Goal: Information Seeking & Learning: Learn about a topic

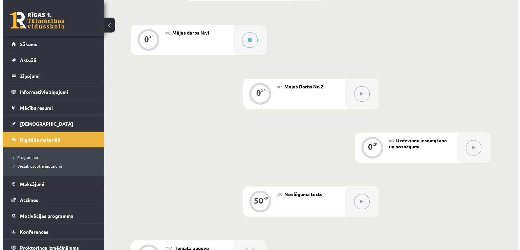
scroll to position [436, 0]
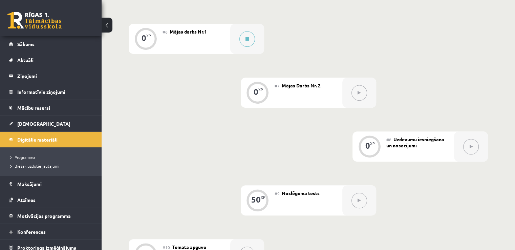
click at [255, 69] on div "0 XP #1 Pirms sāc mācīties! Ievada daļa 0 XP #2 Ievads 18 XP #3 1. Tēma - Rando…" at bounding box center [308, 12] width 359 height 514
click at [250, 47] on button at bounding box center [247, 39] width 16 height 16
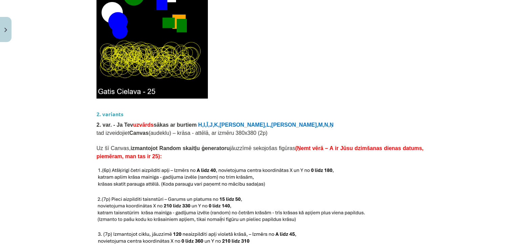
scroll to position [1440, 0]
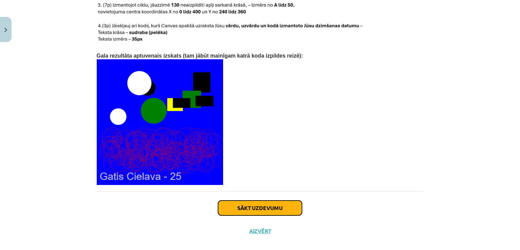
click at [249, 200] on button "Sākt uzdevumu" at bounding box center [260, 207] width 84 height 15
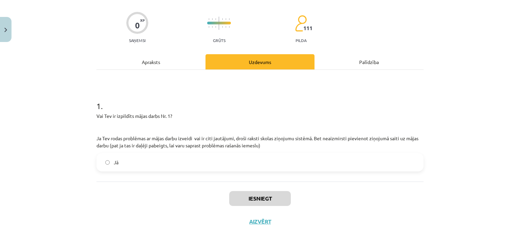
scroll to position [17, 0]
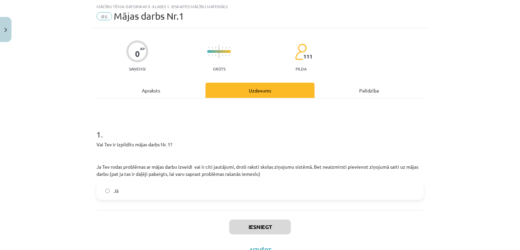
click at [229, 191] on label "Jā" at bounding box center [259, 190] width 325 height 17
click at [165, 82] on div "0 XP Saņemsi Grūts 111 pilda Apraksts Uzdevums Palīdzība 1 . Vai Tev ir izpildī…" at bounding box center [259, 144] width 335 height 233
click at [163, 85] on div "Apraksts" at bounding box center [150, 90] width 109 height 15
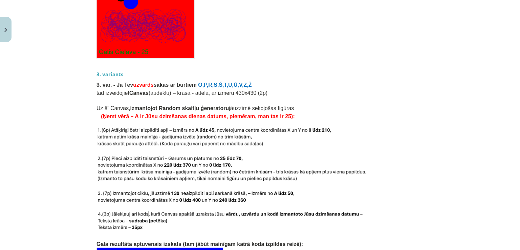
scroll to position [1440, 0]
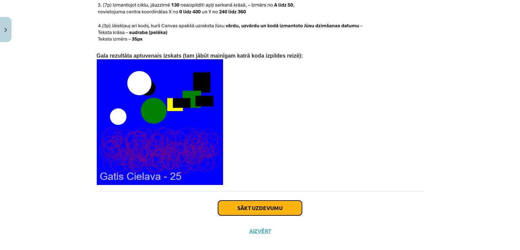
click at [270, 202] on button "Sākt uzdevumu" at bounding box center [260, 207] width 84 height 15
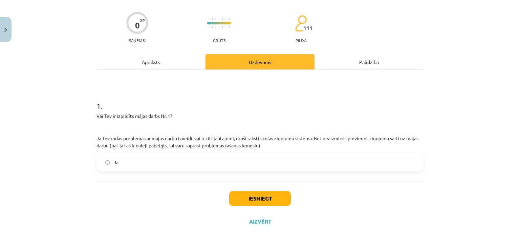
scroll to position [17, 0]
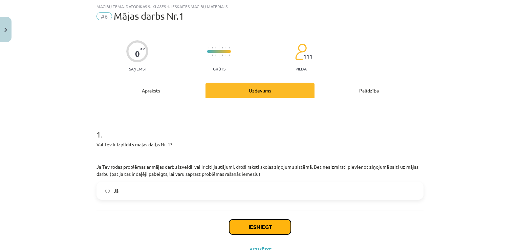
click at [258, 224] on button "Iesniegt" at bounding box center [260, 226] width 62 height 15
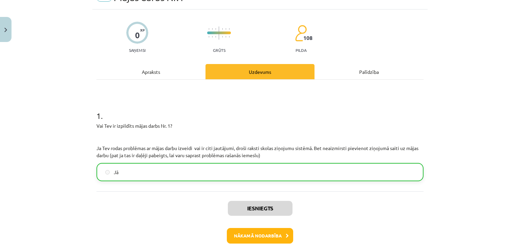
scroll to position [38, 0]
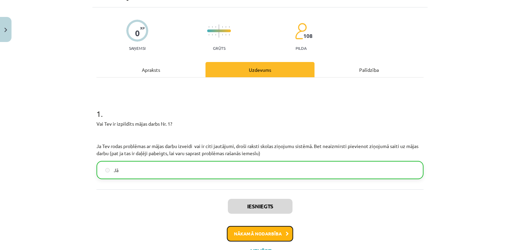
click at [264, 233] on button "Nākamā nodarbība" at bounding box center [260, 234] width 66 height 16
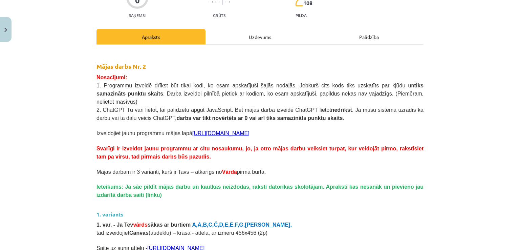
scroll to position [72, 0]
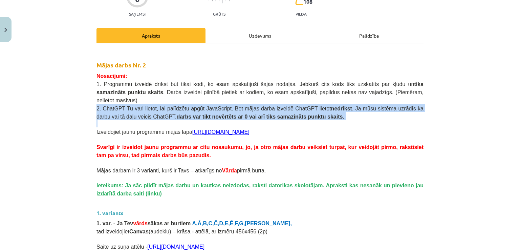
drag, startPoint x: 89, startPoint y: 99, endPoint x: 307, endPoint y: 117, distance: 218.6
click at [307, 117] on div "Mācību tēma: Datorikas 9. klases 1. ieskaites mācību materiāls #7 Mājas Darbs N…" at bounding box center [260, 125] width 520 height 250
drag, startPoint x: 307, startPoint y: 118, endPoint x: 279, endPoint y: 107, distance: 29.9
copy span "2. ChatGPT Tu vari lietot, lai palīdzētu apgūt JavaScript. Bet mājas darba izve…"
